Goal: Information Seeking & Learning: Learn about a topic

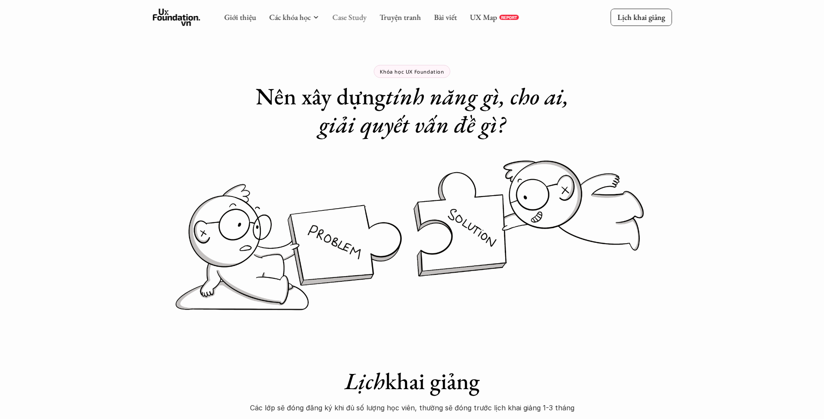
click at [361, 16] on link "Case Study" at bounding box center [349, 17] width 34 height 10
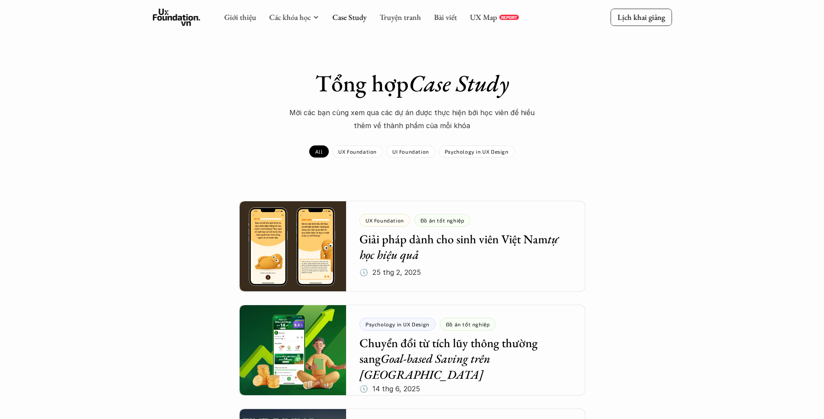
click at [449, 10] on div "Giới thiệu Các khóa học Case Study Truyện tranh Bài viết UX Map REPORT" at bounding box center [371, 17] width 294 height 17
click at [448, 14] on link "Bài viết" at bounding box center [445, 17] width 23 height 10
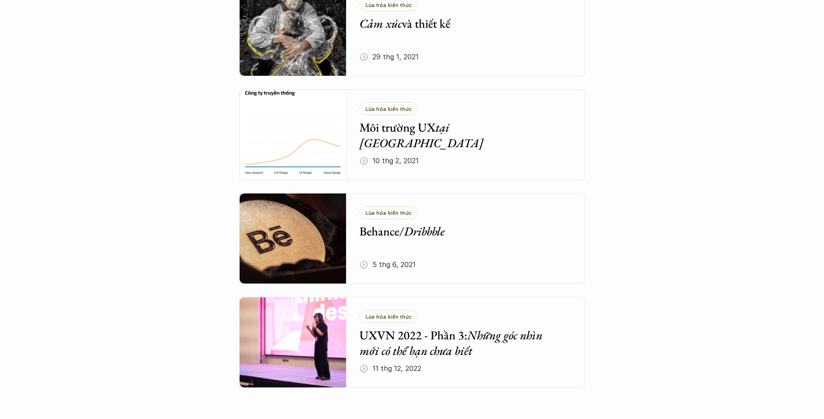
scroll to position [3095, 0]
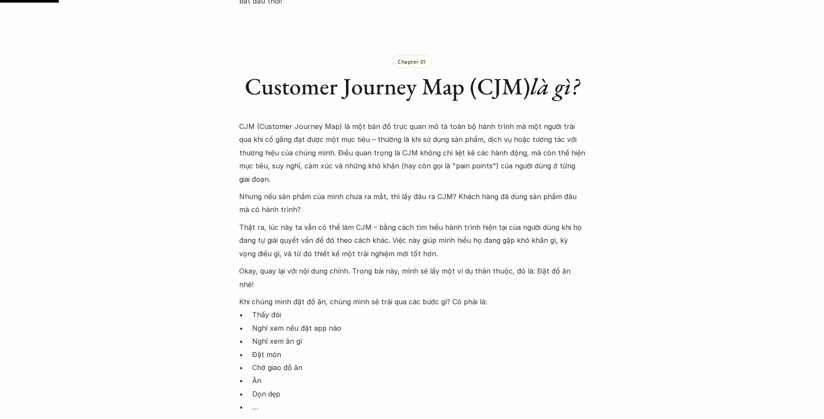
scroll to position [463, 0]
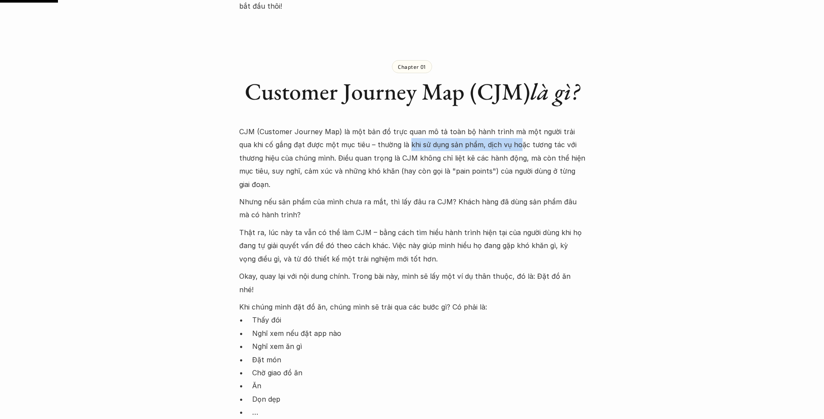
drag, startPoint x: 407, startPoint y: 130, endPoint x: 489, endPoint y: 132, distance: 81.7
click at [489, 132] on p "CJM (Customer Journey Map) là một bản đồ trực quan mô tả toàn bộ hành trình mà …" at bounding box center [412, 158] width 346 height 66
drag, startPoint x: 516, startPoint y: 135, endPoint x: 562, endPoint y: 137, distance: 46.3
click at [557, 138] on p "CJM (Customer Journey Map) là một bản đồ trực quan mô tả toàn bộ hành trình mà …" at bounding box center [412, 158] width 346 height 66
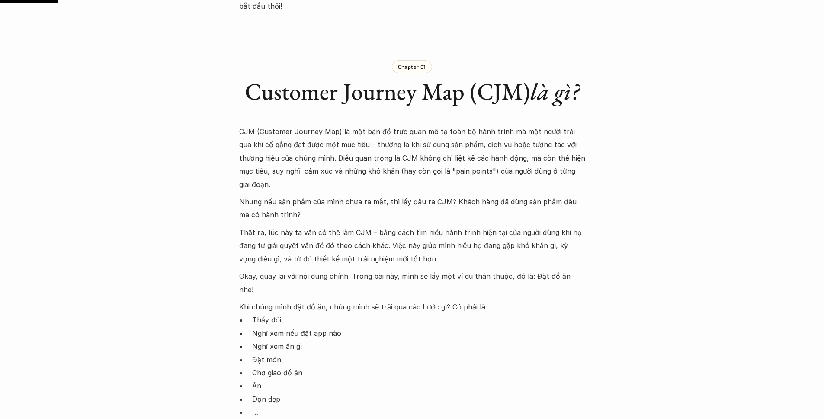
click at [535, 141] on p "CJM (Customer Journey Map) là một bản đồ trực quan mô tả toàn bộ hành trình mà …" at bounding box center [412, 158] width 346 height 66
drag, startPoint x: 363, startPoint y: 157, endPoint x: 403, endPoint y: 157, distance: 40.2
click at [403, 157] on p "CJM (Customer Journey Map) là một bản đồ trực quan mô tả toàn bộ hành trình mà …" at bounding box center [412, 158] width 346 height 66
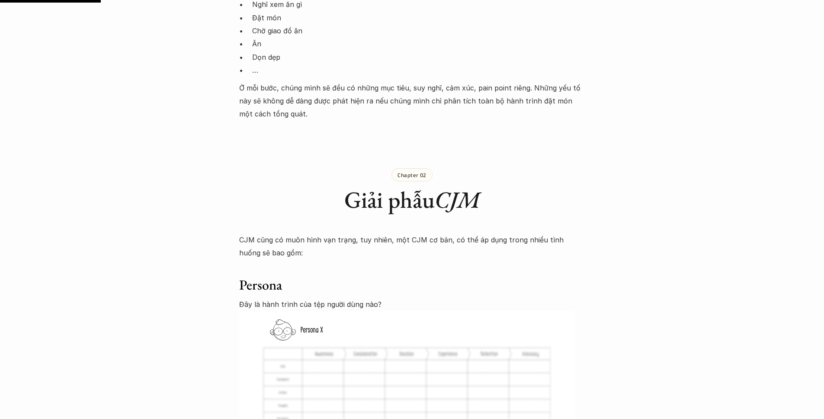
scroll to position [957, 0]
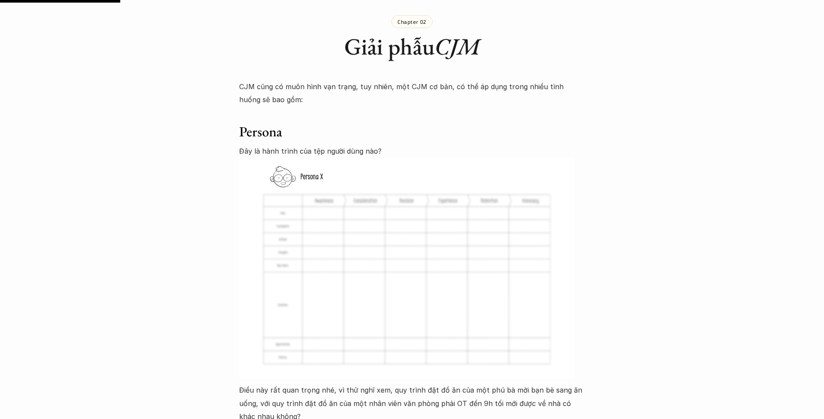
click at [403, 168] on img at bounding box center [406, 267] width 335 height 221
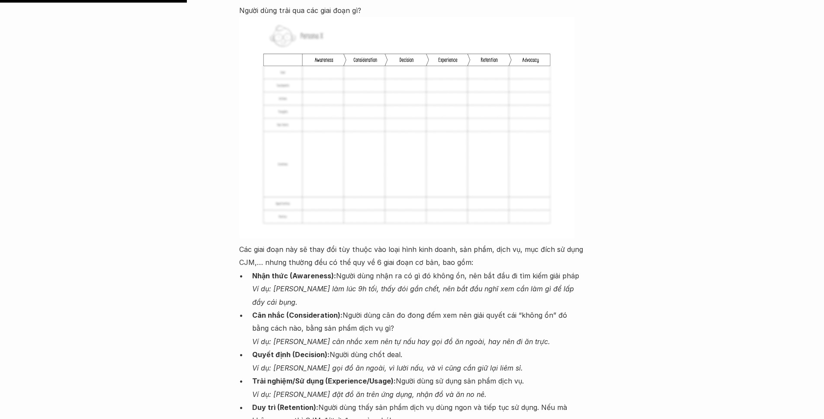
scroll to position [1489, 0]
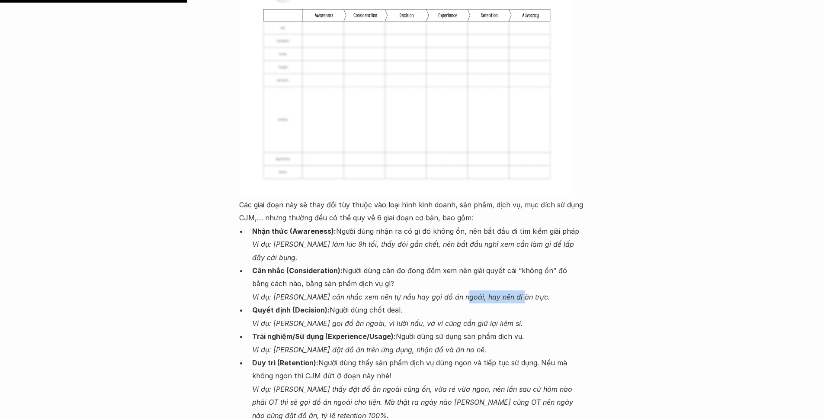
drag, startPoint x: 465, startPoint y: 258, endPoint x: 545, endPoint y: 262, distance: 79.7
click at [545, 264] on p "Cân nhắc (Consideration): Người dùng cân đo đong đếm xem nên giải quyết cái “kh…" at bounding box center [418, 283] width 333 height 39
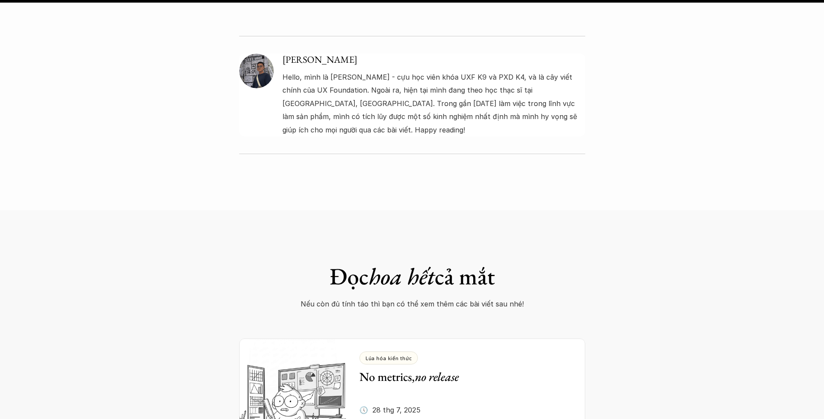
scroll to position [6964, 0]
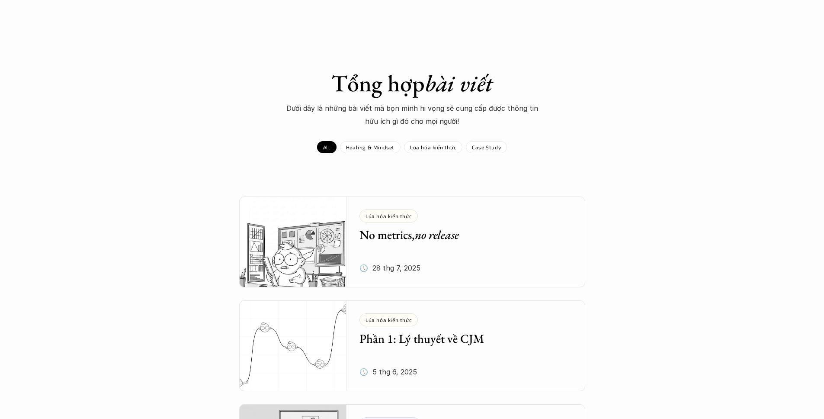
scroll to position [3095, 0]
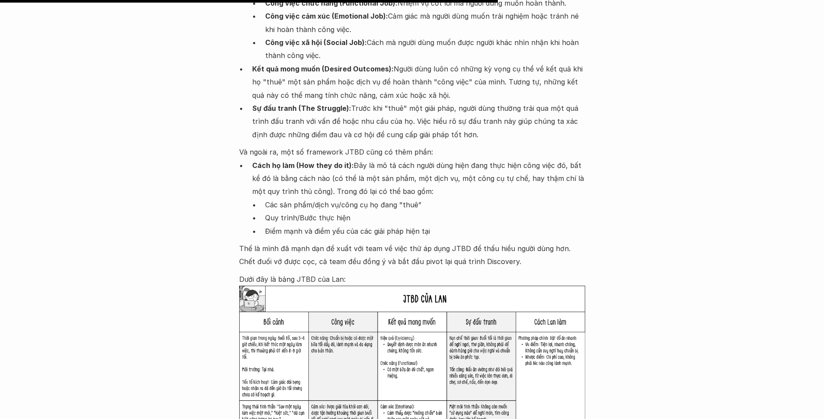
scroll to position [1773, 0]
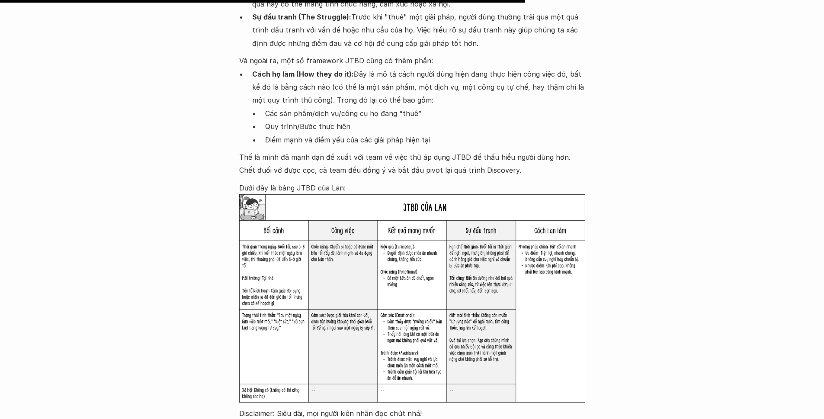
click at [550, 225] on img at bounding box center [412, 298] width 346 height 208
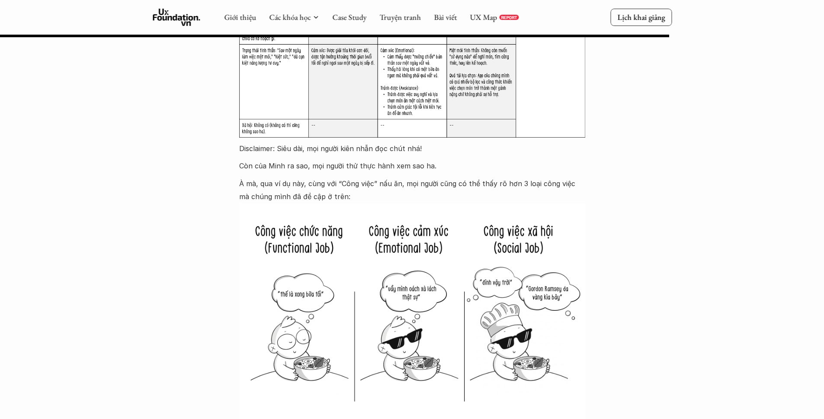
scroll to position [1771, 0]
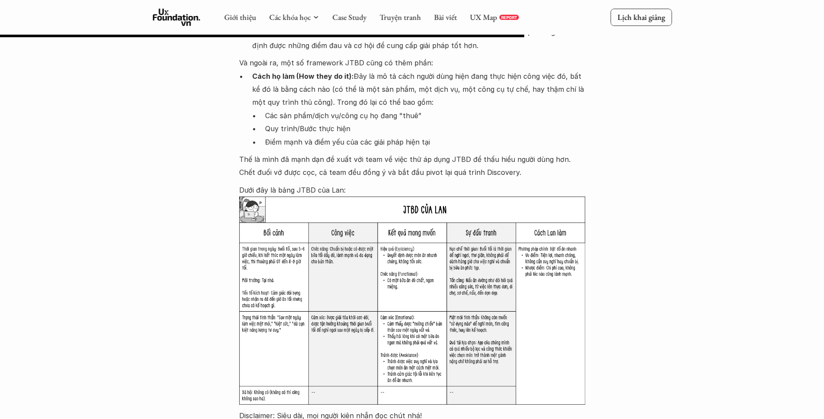
click at [421, 197] on img at bounding box center [412, 300] width 346 height 208
drag, startPoint x: 351, startPoint y: 220, endPoint x: 512, endPoint y: 0, distance: 271.6
click at [0, 0] on div "Lúa hóa kiến thức Jobs-to-be-done 🕔 [DATE] 🧑‍🎓 Đàm Khánh Trong vài năm làm sản …" at bounding box center [412, 251] width 824 height 4045
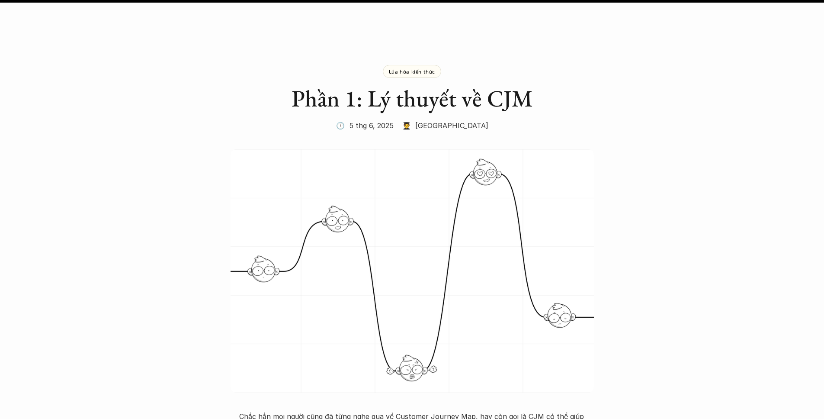
scroll to position [6964, 0]
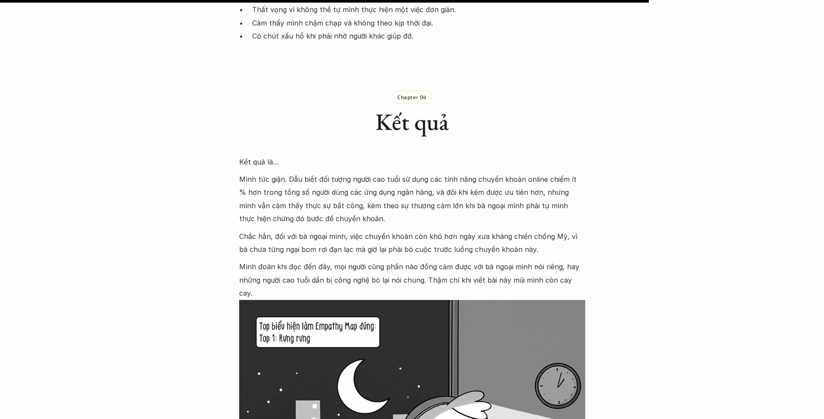
scroll to position [2404, 0]
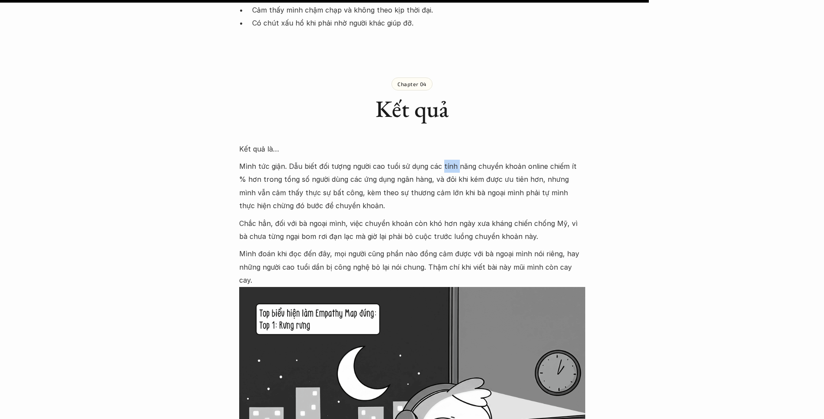
drag, startPoint x: 444, startPoint y: 143, endPoint x: 473, endPoint y: 145, distance: 28.2
click at [467, 160] on p "Mình tức giận. Dẫu biết đối tượng người cao tuổi sử dụng các tính năng chuyển k…" at bounding box center [412, 186] width 346 height 53
click at [421, 160] on p "Mình tức giận. Dẫu biết đối tượng người cao tuổi sử dụng các tính năng chuyển k…" at bounding box center [412, 186] width 346 height 53
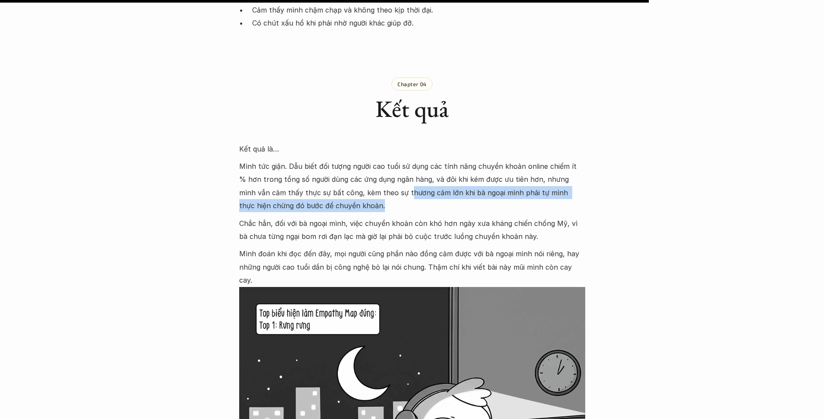
drag, startPoint x: 374, startPoint y: 164, endPoint x: 520, endPoint y: 180, distance: 147.0
click at [520, 180] on p "Mình tức giận. Dẫu biết đối tượng người cao tuổi sử dụng các tính năng chuyển k…" at bounding box center [412, 186] width 346 height 53
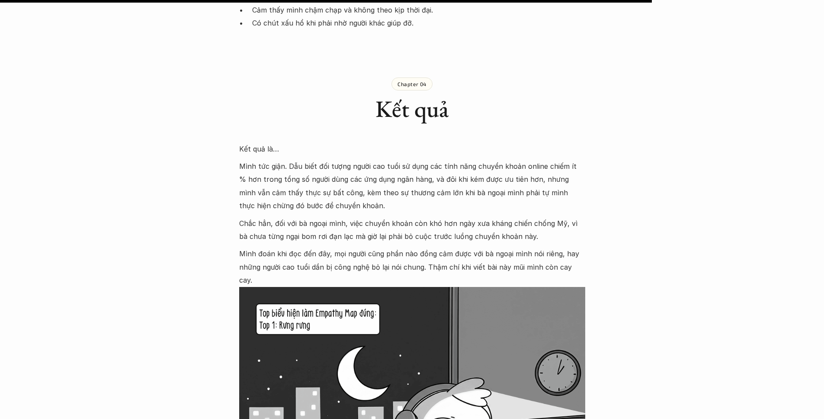
scroll to position [2415, 0]
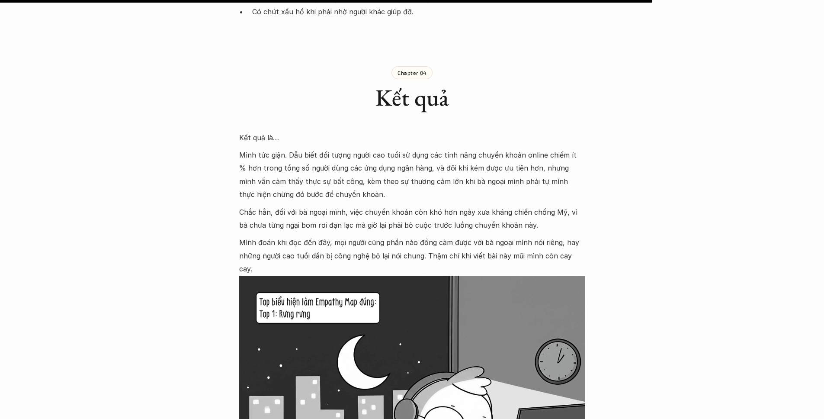
click at [520, 205] on p "Chắc hẳn, đối với bà ngoại mình, việc chuyển khoản còn khó hơn ngày xưa kháng c…" at bounding box center [412, 218] width 346 height 26
drag, startPoint x: 435, startPoint y: 188, endPoint x: 518, endPoint y: 189, distance: 82.2
click at [518, 205] on p "Chắc hẳn, đối với bà ngoại mình, việc chuyển khoản còn khó hơn ngày xưa kháng c…" at bounding box center [412, 218] width 346 height 26
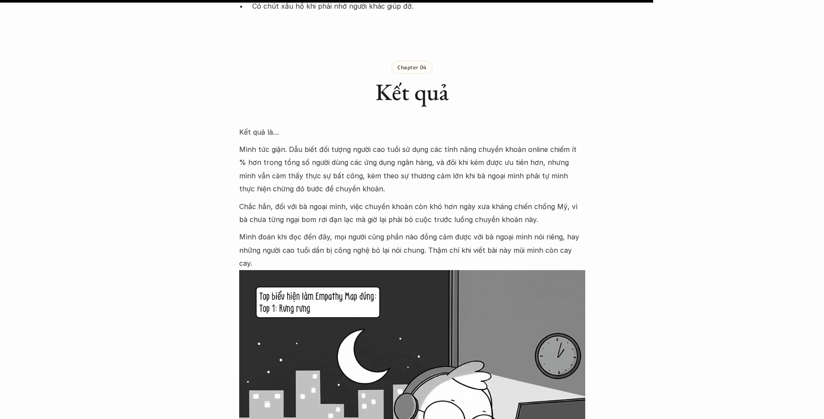
click at [517, 200] on p "Chắc hẳn, đối với bà ngoại mình, việc chuyển khoản còn khó hơn ngày xưa kháng c…" at bounding box center [412, 213] width 346 height 26
drag, startPoint x: 550, startPoint y: 176, endPoint x: 574, endPoint y: 179, distance: 24.3
click at [571, 200] on p "Chắc hẳn, đối với bà ngoại mình, việc chuyển khoản còn khó hơn ngày xưa kháng c…" at bounding box center [412, 213] width 346 height 26
click at [574, 200] on p "Chắc hẳn, đối với bà ngoại mình, việc chuyển khoản còn khó hơn ngày xưa kháng c…" at bounding box center [412, 213] width 346 height 26
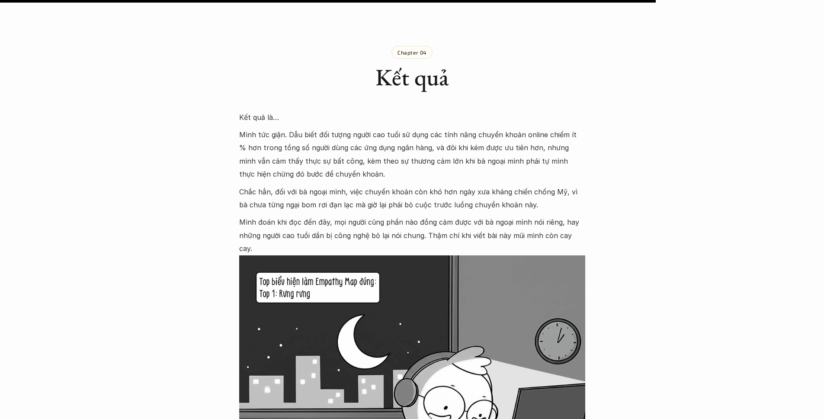
scroll to position [2430, 0]
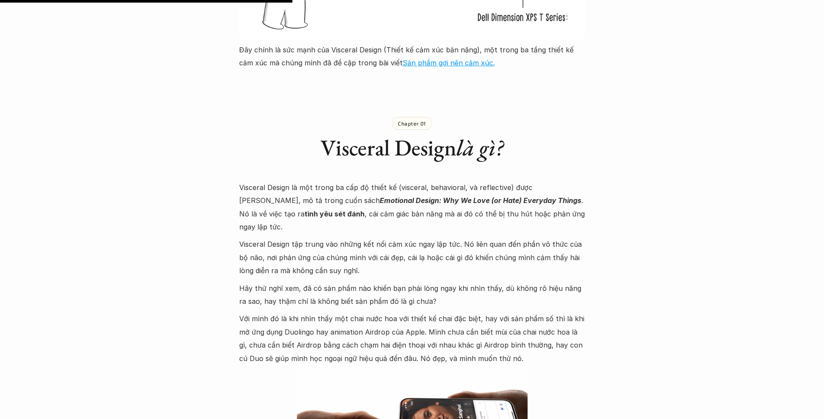
scroll to position [1370, 0]
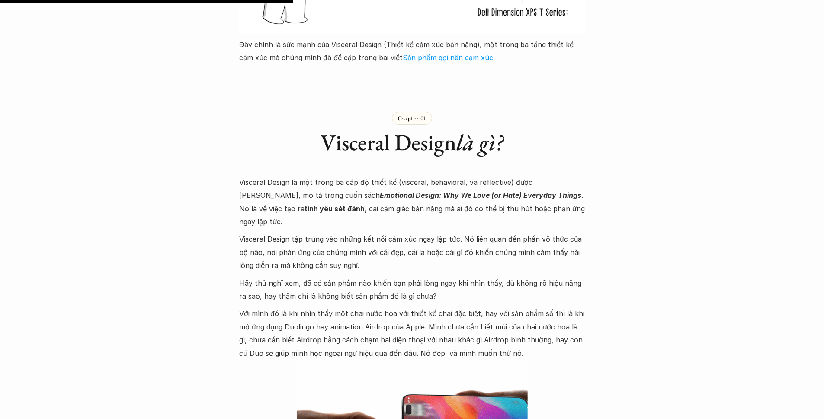
click at [248, 232] on p "Visceral Design tập trung vào những kết nối cảm xúc ngay lập tức. Nó liên quan …" at bounding box center [412, 251] width 346 height 39
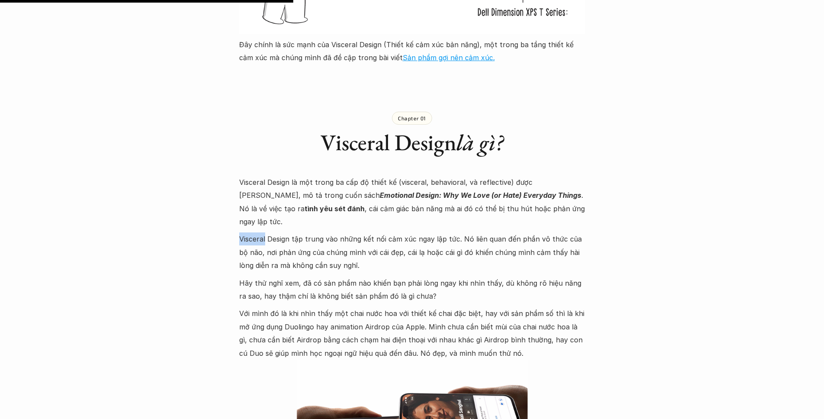
click at [248, 232] on p "Visceral Design tập trung vào những kết nối cảm xúc ngay lập tức. Nó liên quan …" at bounding box center [412, 251] width 346 height 39
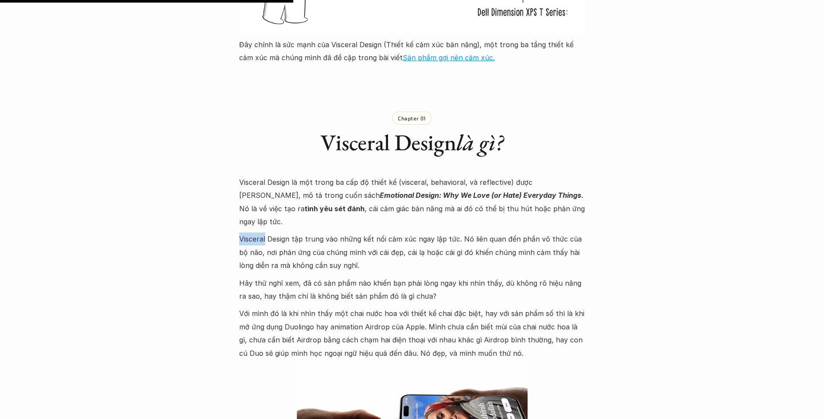
copy p "Visceral"
click at [538, 197] on p "Visceral Design là một trong ba cấp độ thiết kế (visceral, behavioral, và refle…" at bounding box center [412, 202] width 346 height 53
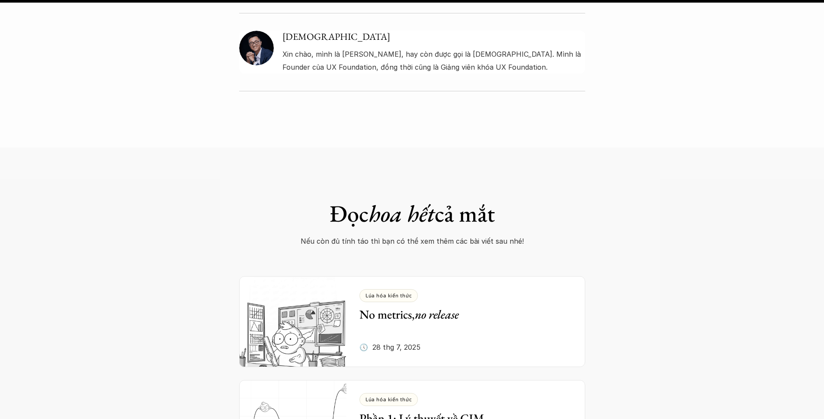
scroll to position [4259, 0]
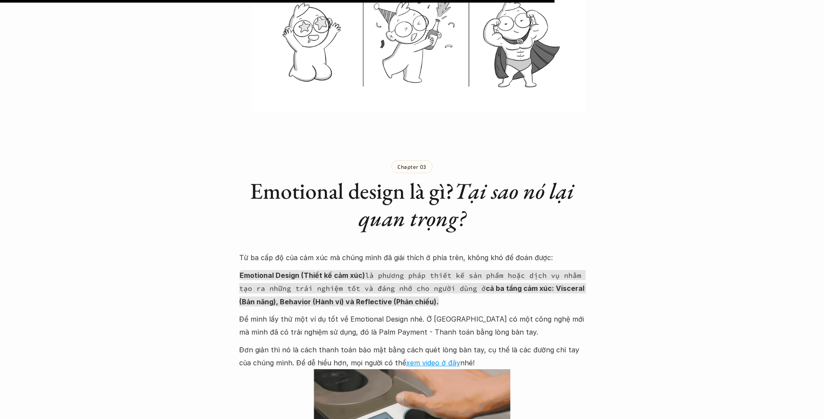
scroll to position [3163, 0]
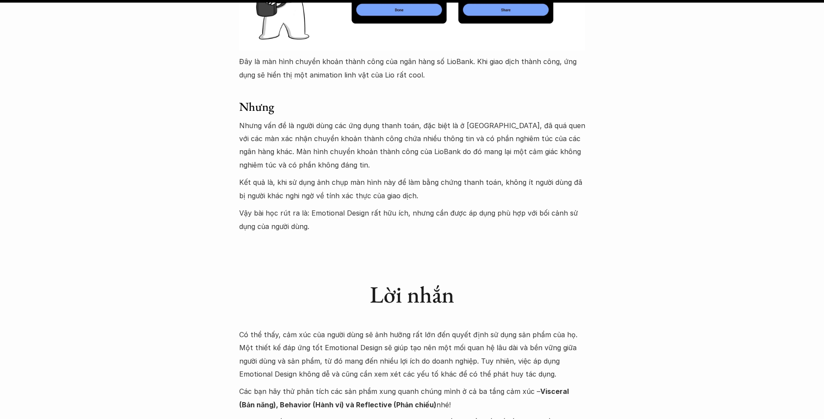
scroll to position [4746, 0]
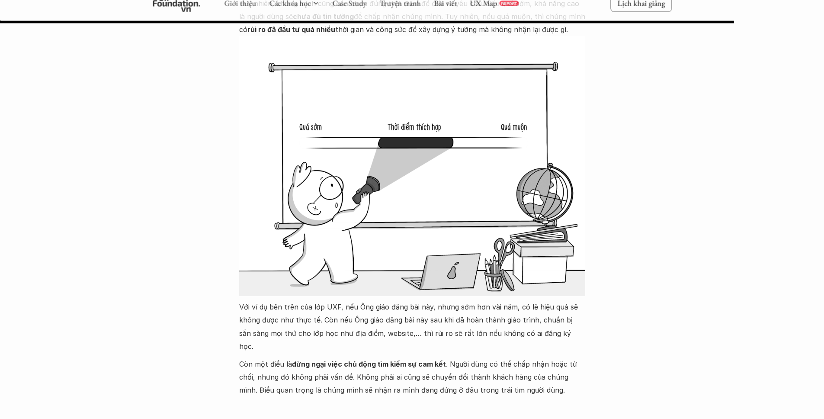
scroll to position [4863, 0]
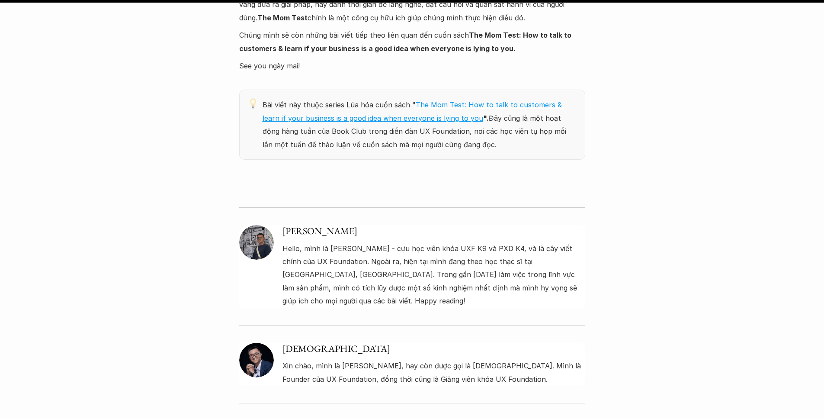
scroll to position [3857, 0]
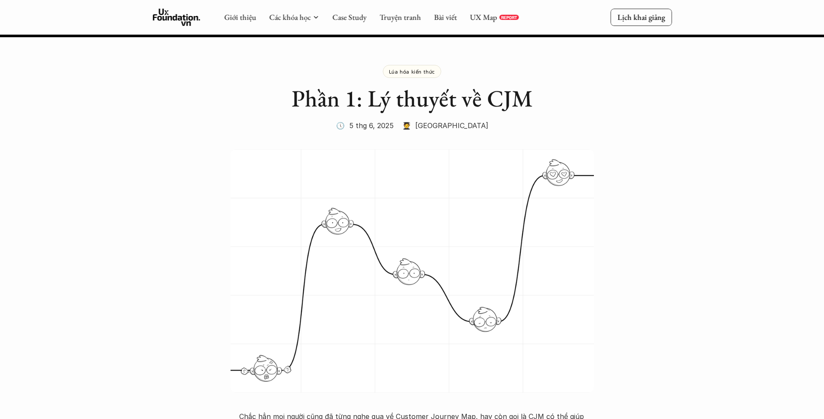
scroll to position [6814, 0]
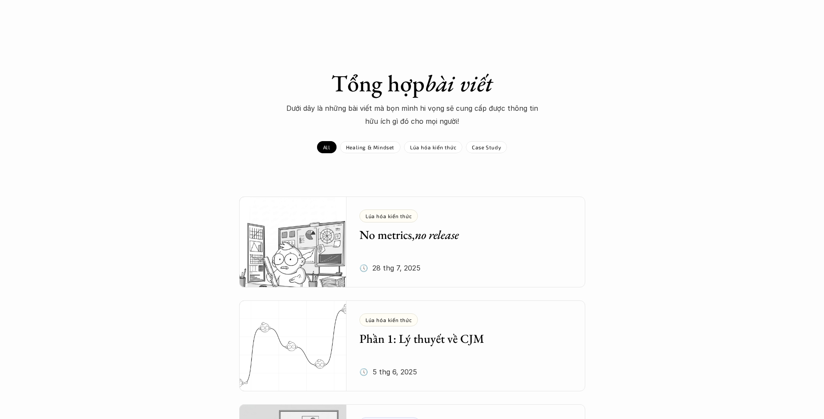
scroll to position [3314, 0]
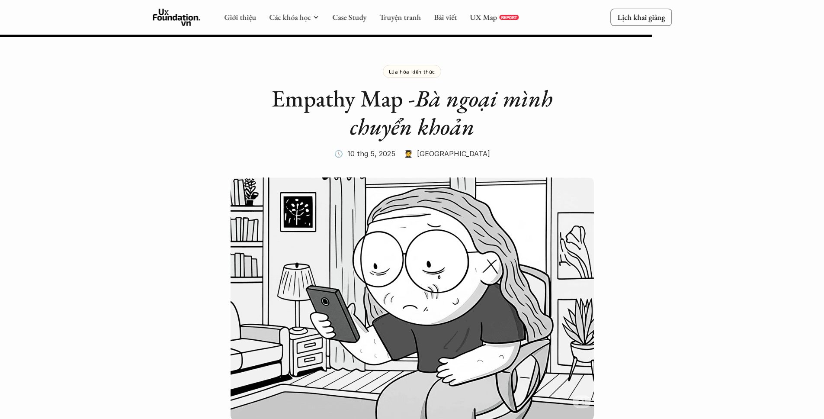
scroll to position [2435, 0]
